Goal: Information Seeking & Learning: Learn about a topic

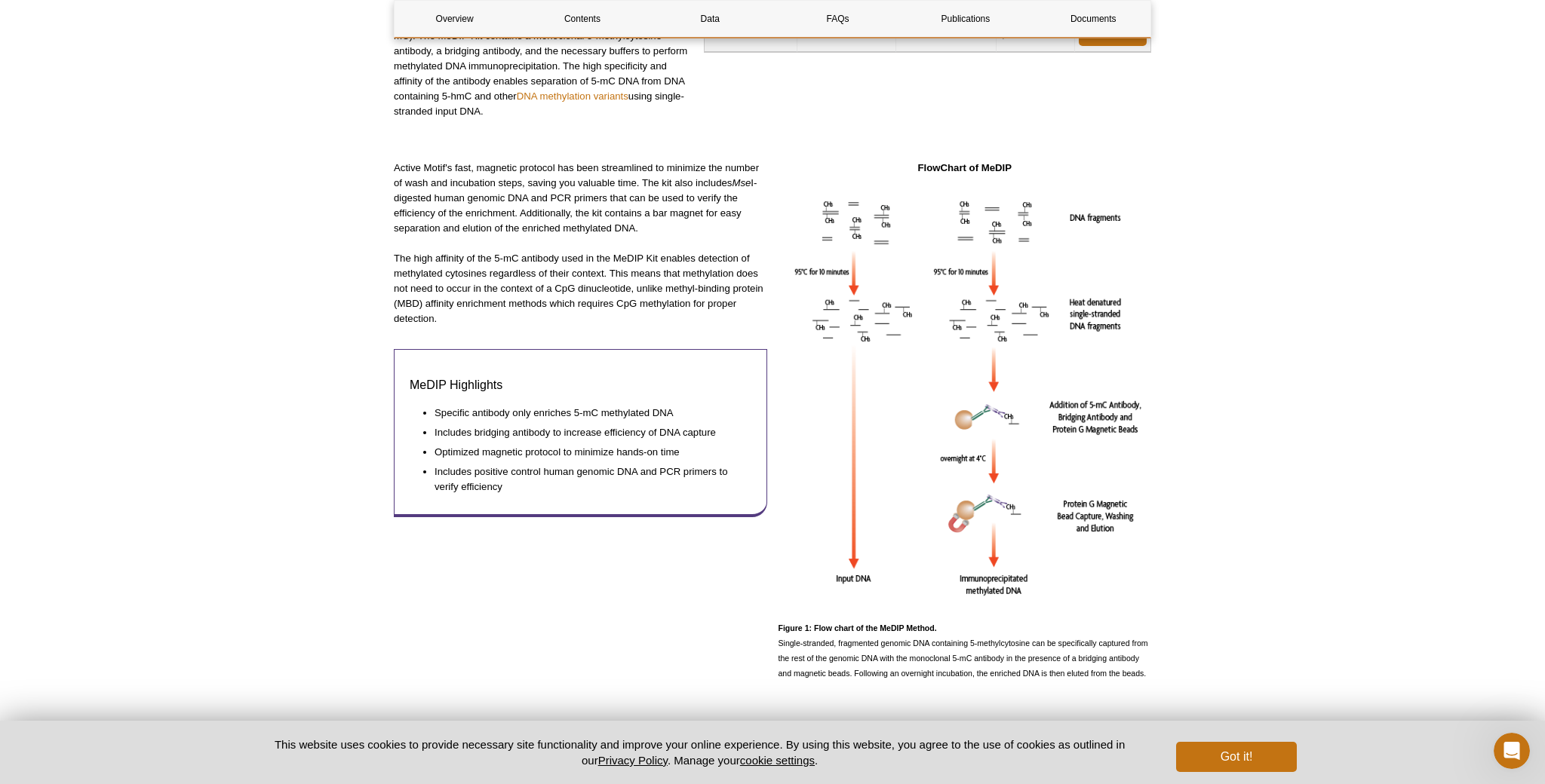
drag, startPoint x: 778, startPoint y: 643, endPoint x: 1159, endPoint y: 678, distance: 382.6
copy span "Single-stranded, fragmented genomic DNA containing 5-methylcytosine can be spec…"
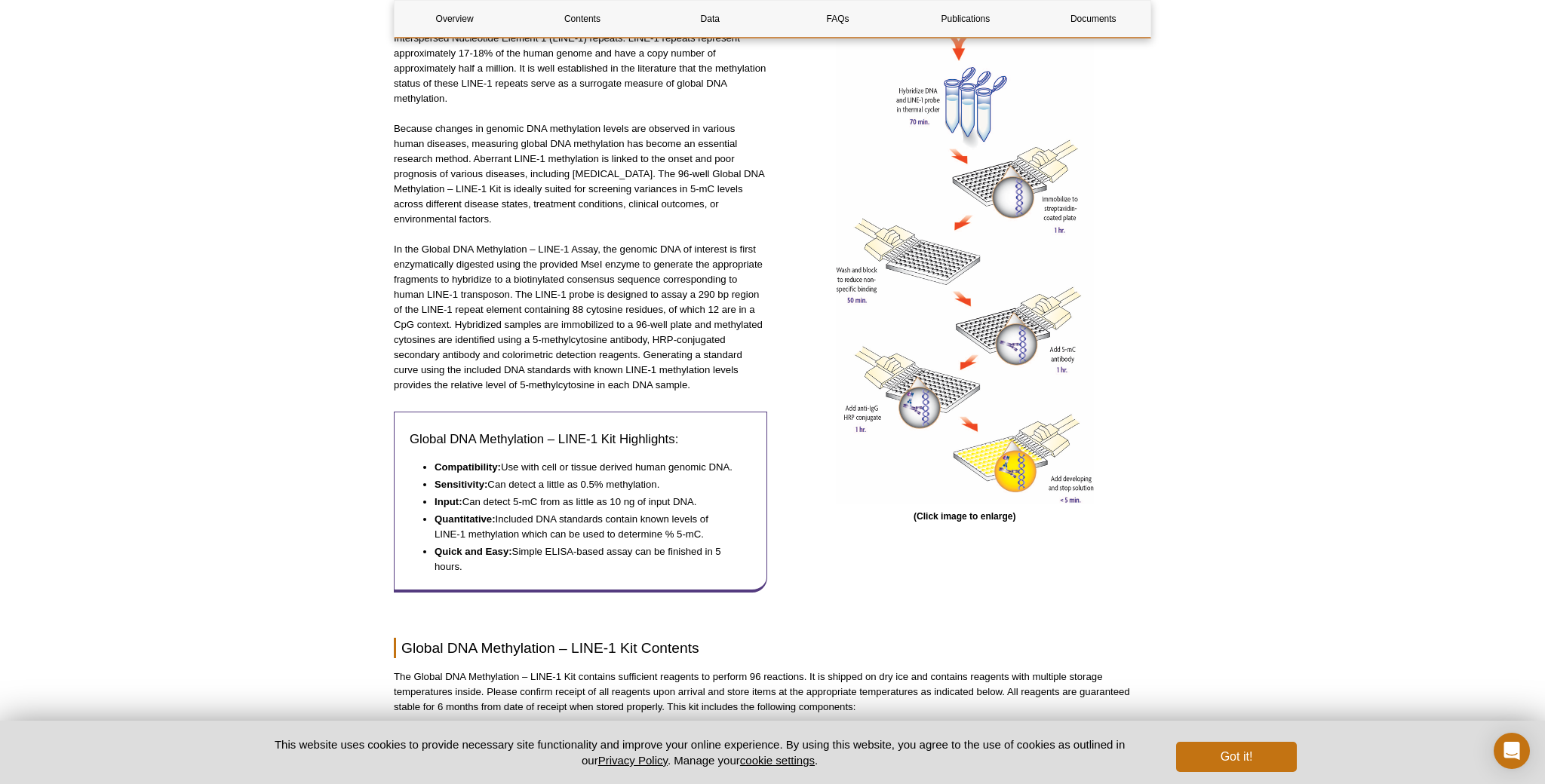
scroll to position [574, 0]
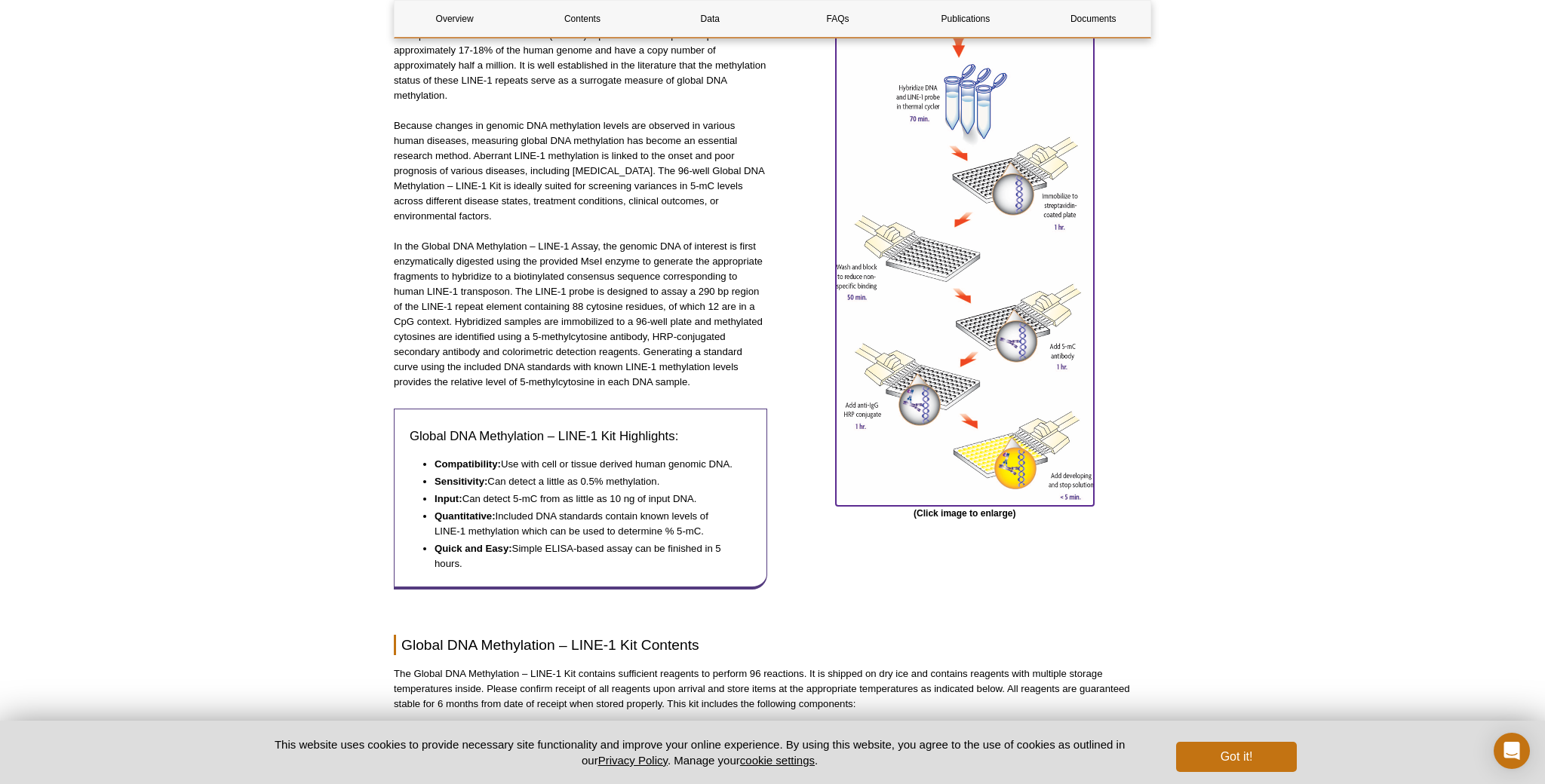
click at [979, 487] on img at bounding box center [965, 257] width 258 height 488
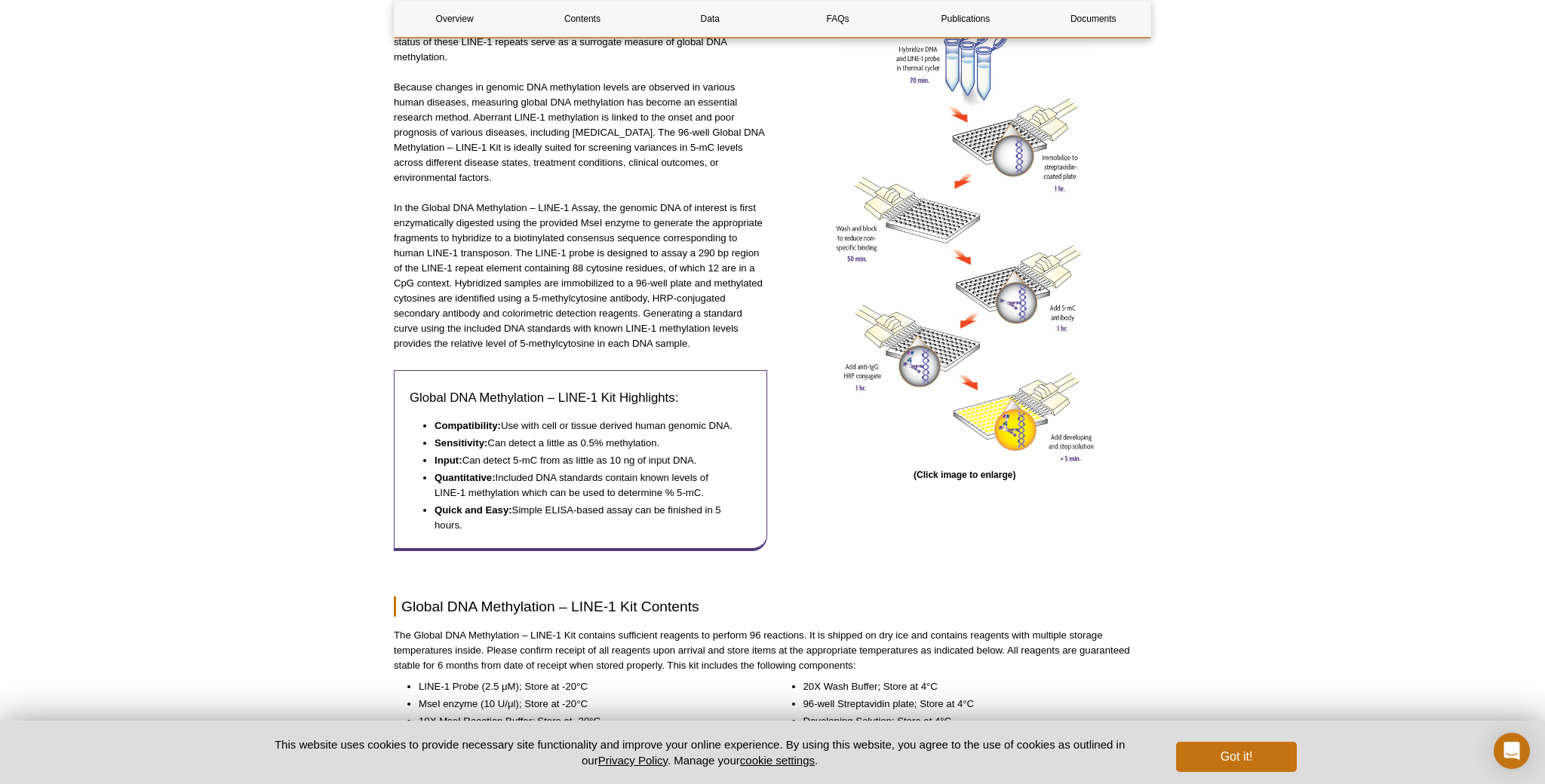
scroll to position [574, 0]
